Goal: Task Accomplishment & Management: Use online tool/utility

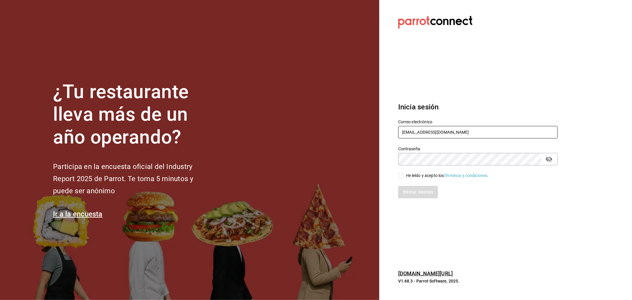
click at [431, 132] on input "rivekasam@gmail.com" at bounding box center [477, 132] width 159 height 12
type input "madacancun24@outlook.com"
click at [418, 176] on div "He leído y acepto los Términos y condiciones." at bounding box center [447, 175] width 83 height 6
click at [403, 176] on input "He leído y acepto los Términos y condiciones." at bounding box center [400, 175] width 5 height 5
checkbox input "true"
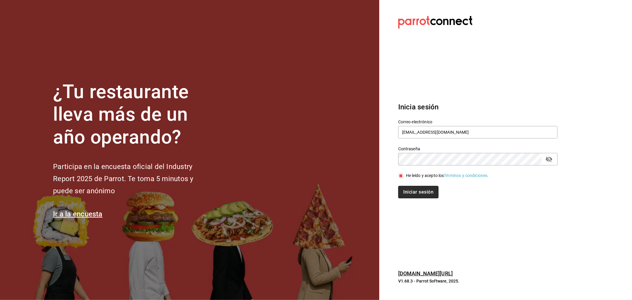
click at [421, 189] on button "Iniciar sesión" at bounding box center [418, 192] width 40 height 12
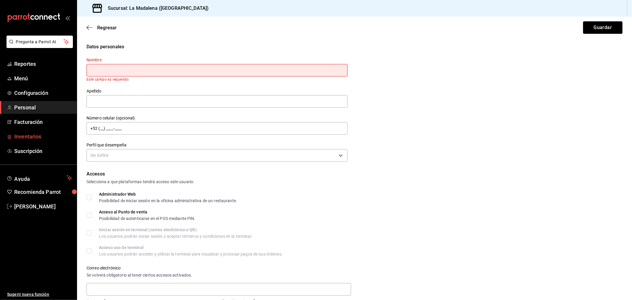
click at [44, 132] on span "Inventarios" at bounding box center [43, 136] width 58 height 8
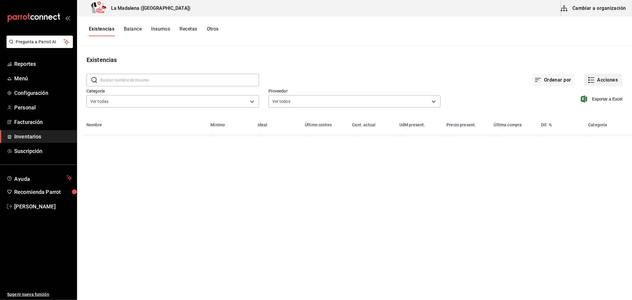
click at [598, 75] on button "Acciones" at bounding box center [603, 80] width 38 height 12
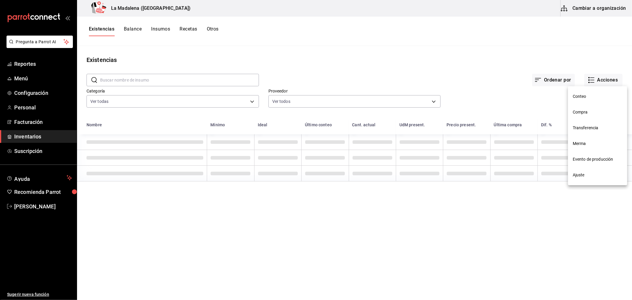
click at [588, 140] on li "Merma" at bounding box center [597, 144] width 59 height 16
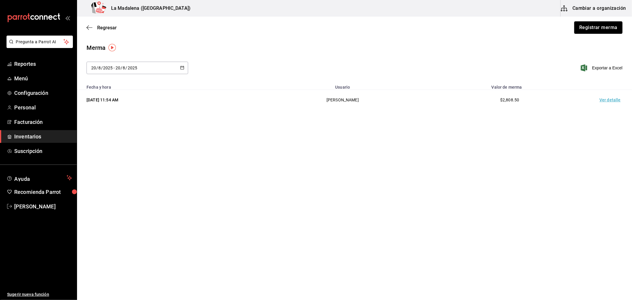
click at [604, 30] on button "Registrar merma" at bounding box center [598, 27] width 48 height 12
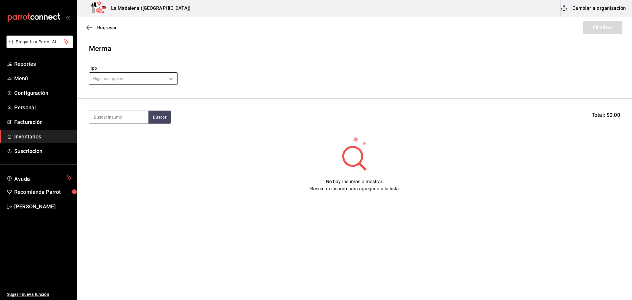
click at [125, 79] on body "Pregunta a Parrot AI Reportes Menú Configuración Personal Facturación Inventari…" at bounding box center [316, 133] width 632 height 266
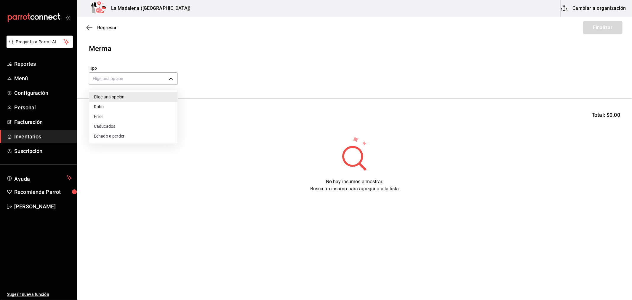
click at [121, 117] on li "Error" at bounding box center [133, 117] width 88 height 10
type input "ERROR"
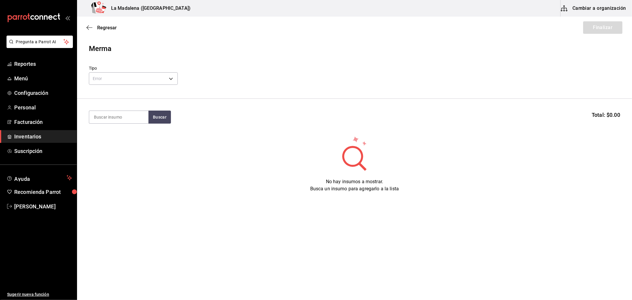
click at [122, 117] on input at bounding box center [118, 117] width 59 height 12
type input "VICTORI"
click at [120, 132] on div "CERV. VICTORIA 355ML" at bounding box center [119, 138] width 50 height 14
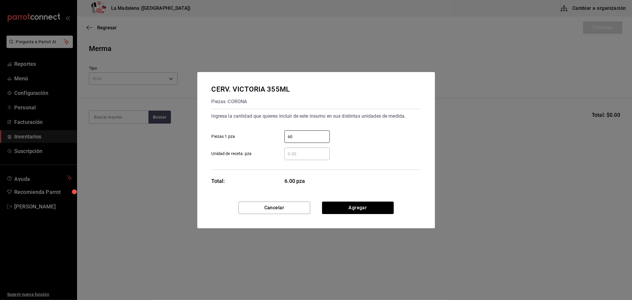
type input "60"
click button "Agregar" at bounding box center [358, 207] width 72 height 12
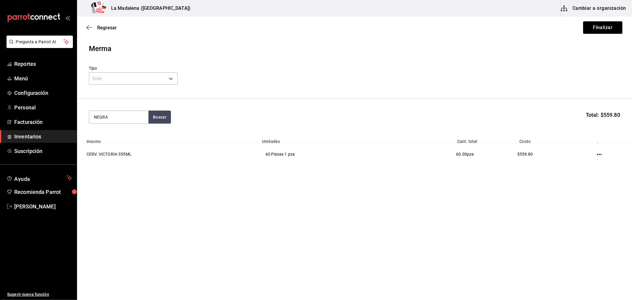
type input "NEGRA"
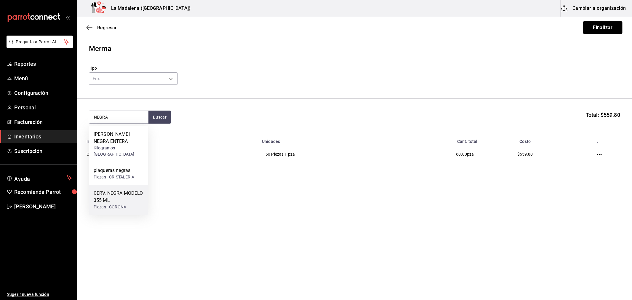
click at [133, 191] on div "CERV. NEGRA MODELO 355 ML" at bounding box center [119, 197] width 50 height 14
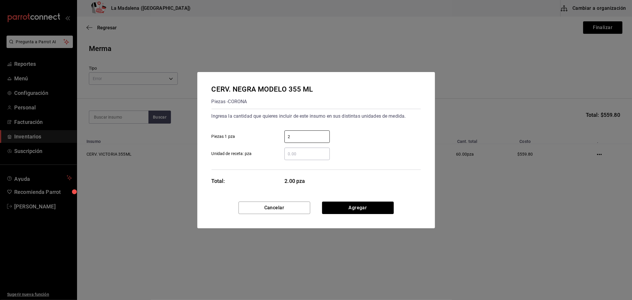
type input "2"
click button "Agregar" at bounding box center [358, 207] width 72 height 12
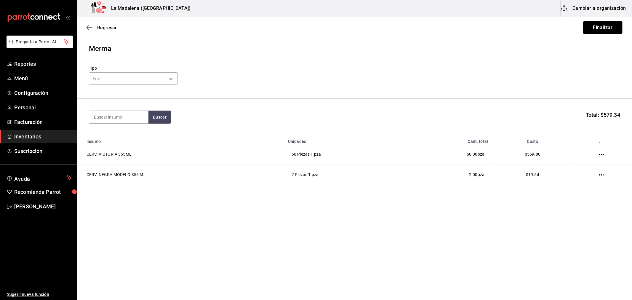
click at [381, 266] on html "Pregunta a Parrot AI Reportes Menú Configuración Personal Facturación Inventari…" at bounding box center [316, 133] width 632 height 266
click at [616, 30] on button "Finalizar" at bounding box center [602, 27] width 39 height 12
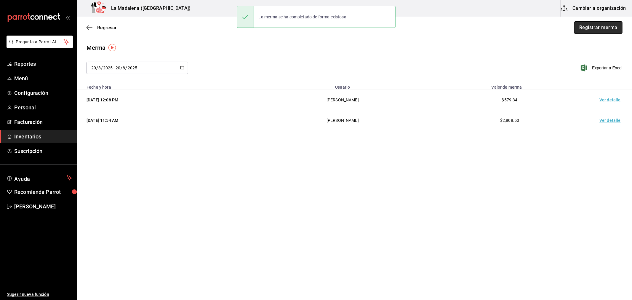
click at [593, 28] on button "Registrar merma" at bounding box center [598, 27] width 48 height 12
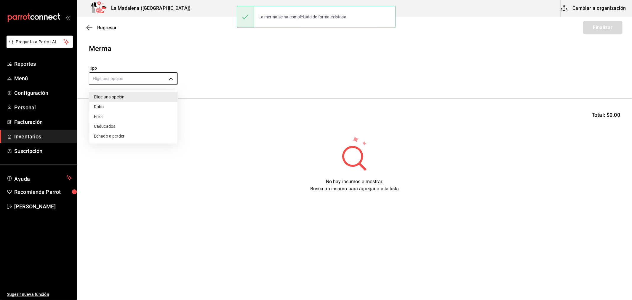
click at [126, 77] on body "Pregunta a Parrot AI Reportes Menú Configuración Personal Facturación Inventari…" at bounding box center [316, 133] width 632 height 266
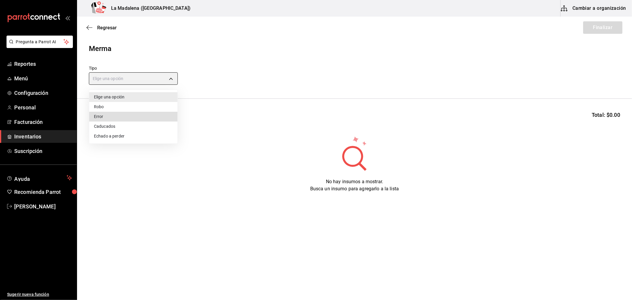
type input "ERROR"
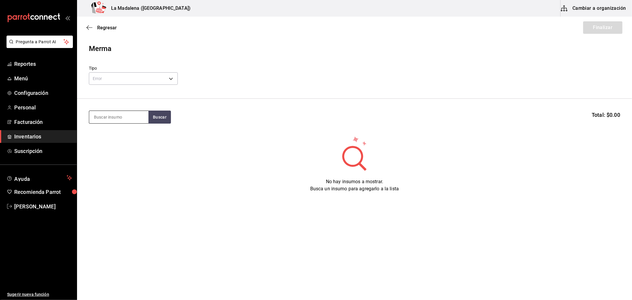
click at [146, 117] on input at bounding box center [118, 117] width 59 height 12
type input "UNION"
click at [132, 135] on div "MEZ. UNION JOVEN 700 ML" at bounding box center [119, 138] width 50 height 14
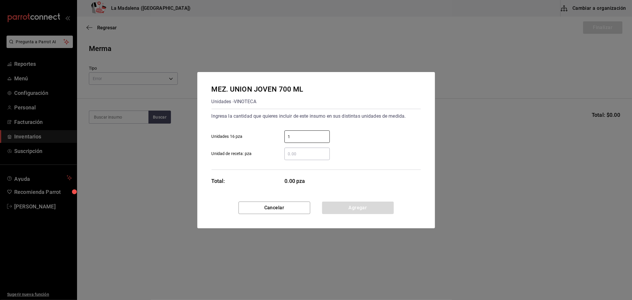
type input "1"
click button "Agregar" at bounding box center [358, 207] width 72 height 12
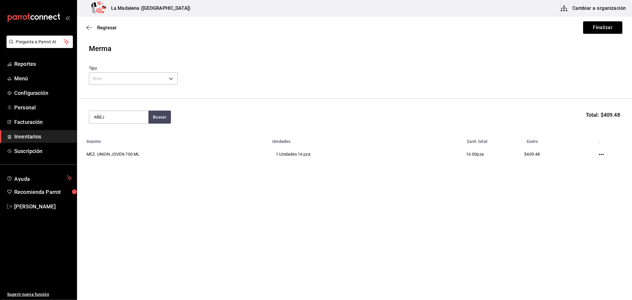
type input "AÑEJ"
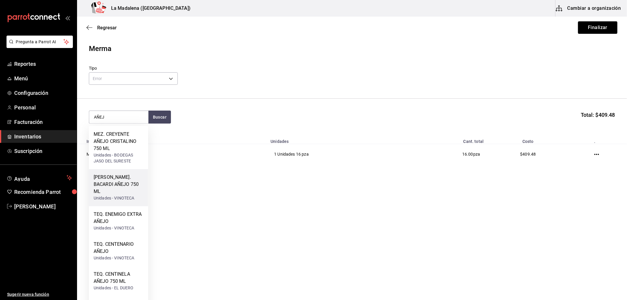
click at [126, 185] on div "[PERSON_NAME]. BACARDI AÑEJO 750 ML" at bounding box center [119, 184] width 50 height 21
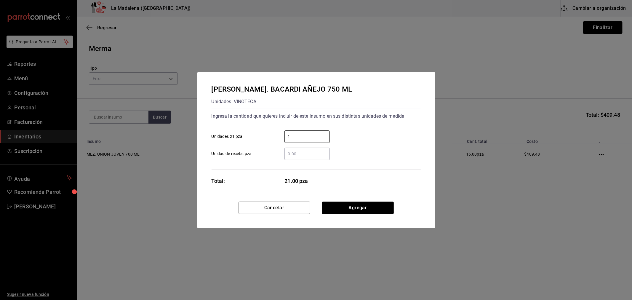
type input "1"
click button "Agregar" at bounding box center [358, 207] width 72 height 12
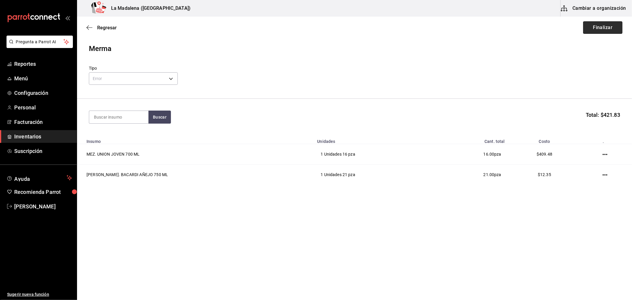
click at [603, 26] on button "Finalizar" at bounding box center [602, 27] width 39 height 12
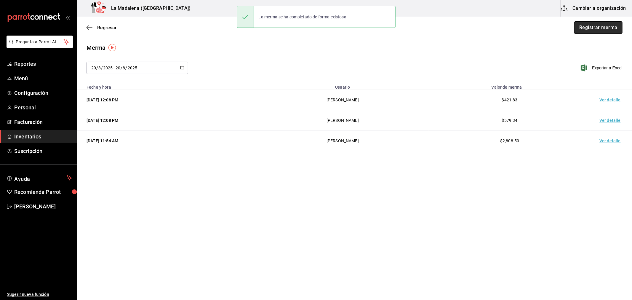
click at [596, 26] on button "Registrar merma" at bounding box center [598, 27] width 48 height 12
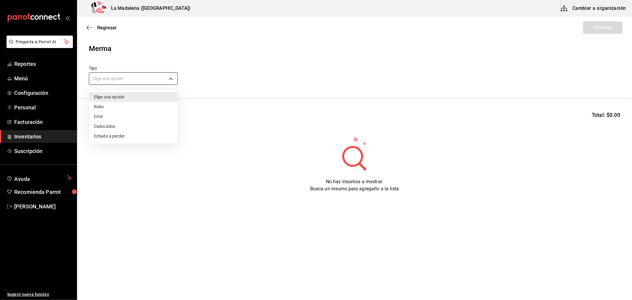
click at [111, 81] on body "Pregunta a Parrot AI Reportes Menú Configuración Personal Facturación Inventari…" at bounding box center [316, 133] width 632 height 266
click at [116, 117] on li "Error" at bounding box center [133, 117] width 88 height 10
type input "ERROR"
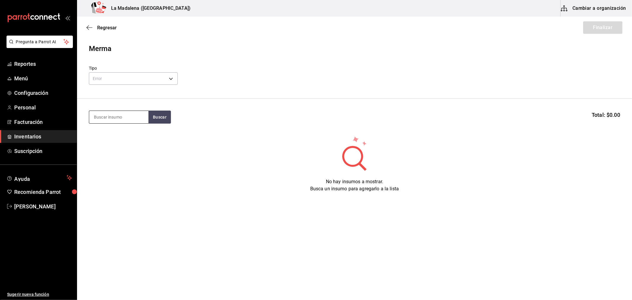
click at [115, 117] on input at bounding box center [118, 117] width 59 height 12
type input "JUGOS"
click at [116, 136] on div "VAR. JUGOS 1 LT" at bounding box center [112, 134] width 37 height 7
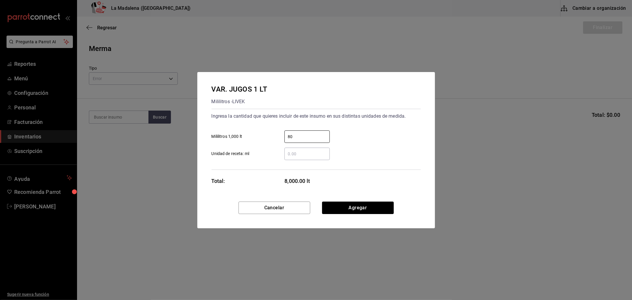
type input "80"
click button "Agregar" at bounding box center [358, 207] width 72 height 12
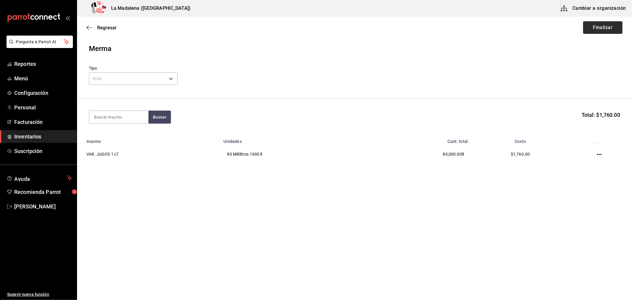
click at [601, 22] on button "Finalizar" at bounding box center [602, 27] width 39 height 12
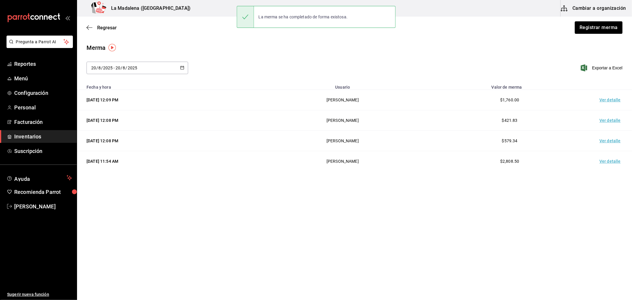
click at [30, 133] on span "Inventarios" at bounding box center [43, 136] width 58 height 8
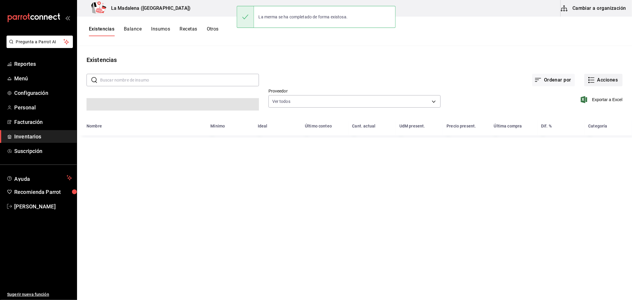
click at [604, 76] on button "Acciones" at bounding box center [603, 80] width 38 height 12
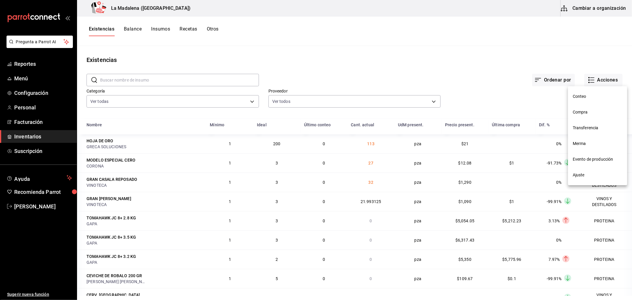
click at [97, 108] on div at bounding box center [316, 150] width 632 height 300
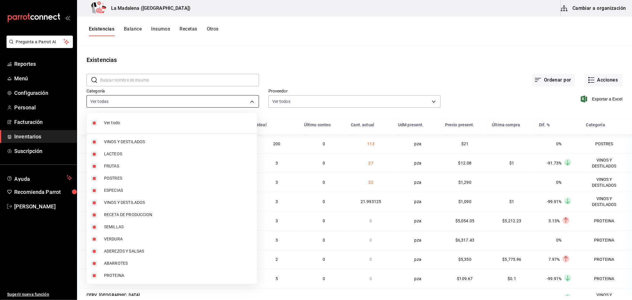
drag, startPoint x: 122, startPoint y: 102, endPoint x: 121, endPoint y: 123, distance: 20.8
click at [122, 103] on body "Pregunta a Parrot AI Reportes Menú Configuración Personal Facturación Inventari…" at bounding box center [316, 148] width 632 height 296
click at [120, 125] on span "Ver todo" at bounding box center [178, 123] width 148 height 6
checkbox input "false"
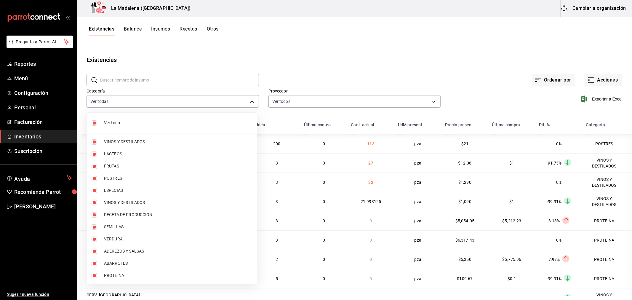
checkbox input "false"
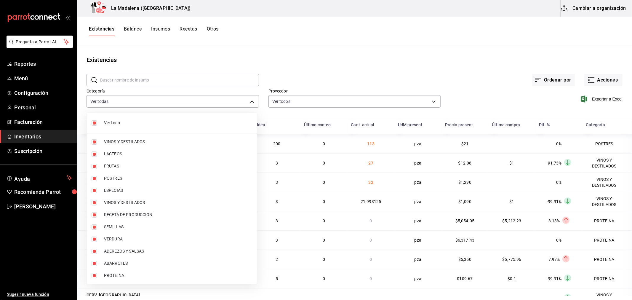
checkbox input "false"
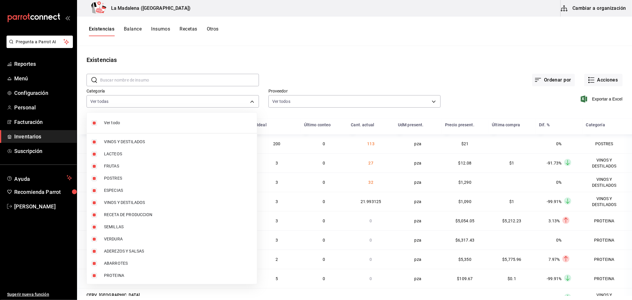
checkbox input "false"
click at [121, 141] on span "VINOS Y DESTILADOS" at bounding box center [178, 142] width 148 height 6
type input "be0ce7a6-2660-4f84-b744-857dbbbd8cf4"
checkbox input "true"
click at [128, 195] on li "ESPECIAS" at bounding box center [172, 190] width 170 height 12
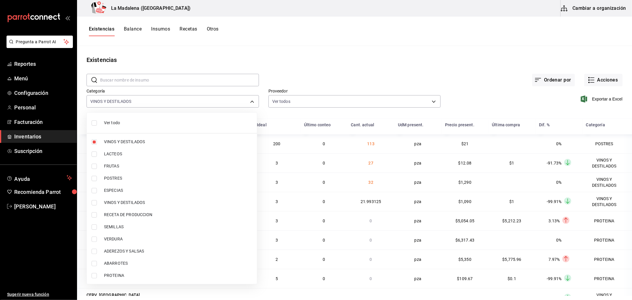
type input "be0ce7a6-2660-4f84-b744-857dbbbd8cf4,aae981cc-fbfd-4010-be08-27603533858c"
checkbox input "true"
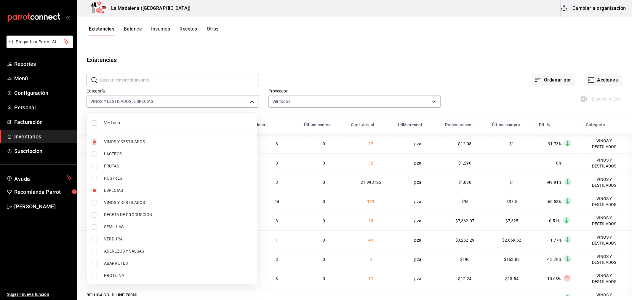
drag, startPoint x: 131, startPoint y: 188, endPoint x: 134, endPoint y: 199, distance: 11.9
click at [132, 189] on span "ESPECIAS" at bounding box center [178, 190] width 148 height 6
type input "be0ce7a6-2660-4f84-b744-857dbbbd8cf4"
checkbox input "false"
click at [134, 200] on span "VINOS Y DESTILADOS" at bounding box center [178, 202] width 148 height 6
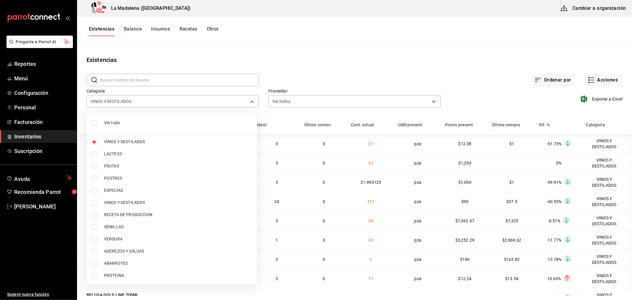
type input "be0ce7a6-2660-4f84-b744-857dbbbd8cf4,6b144202-4515-49e4-b569-d22a29c80e26"
checkbox input "true"
click at [522, 66] on div at bounding box center [316, 150] width 632 height 300
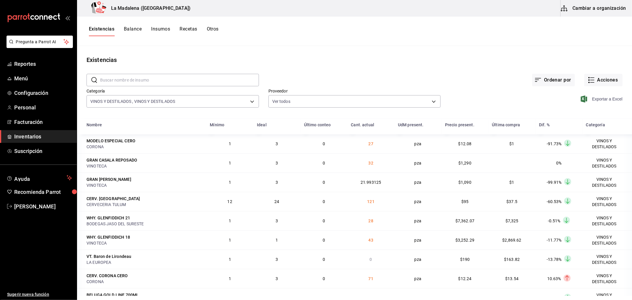
click at [593, 101] on span "Exportar a Excel" at bounding box center [602, 98] width 41 height 7
